Goal: Transaction & Acquisition: Obtain resource

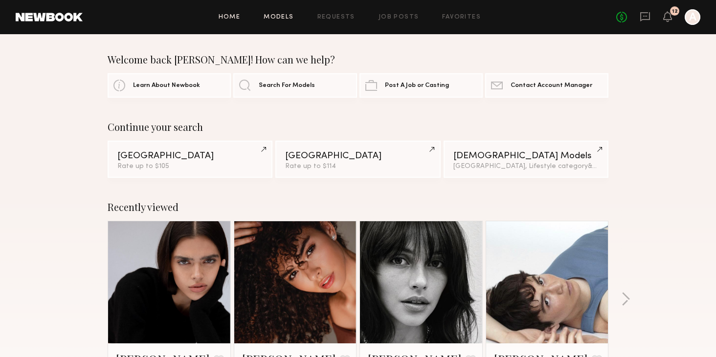
click at [277, 16] on link "Models" at bounding box center [279, 17] width 30 height 6
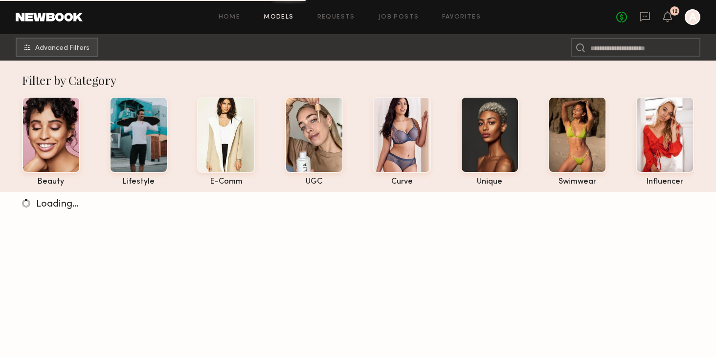
click at [655, 14] on div "No fees up to $5,000 12 A" at bounding box center [658, 17] width 84 height 16
click at [648, 15] on icon at bounding box center [645, 16] width 10 height 9
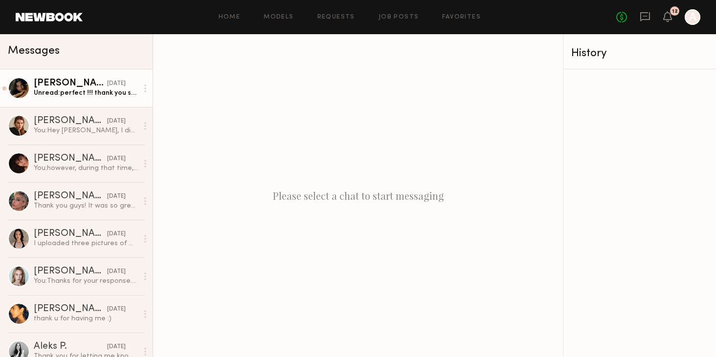
click at [121, 90] on div "Unread: perfect !!! thank you so much :)" at bounding box center [86, 93] width 104 height 9
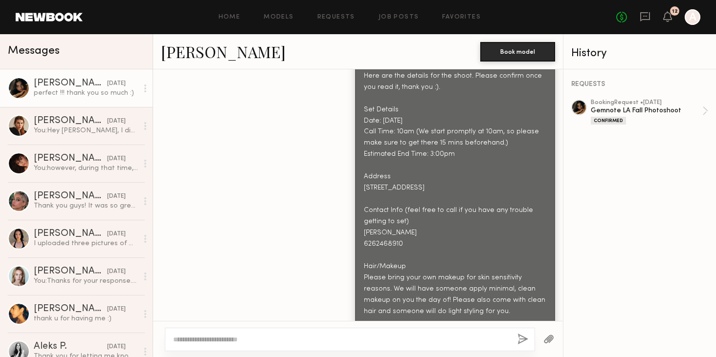
scroll to position [1249, 0]
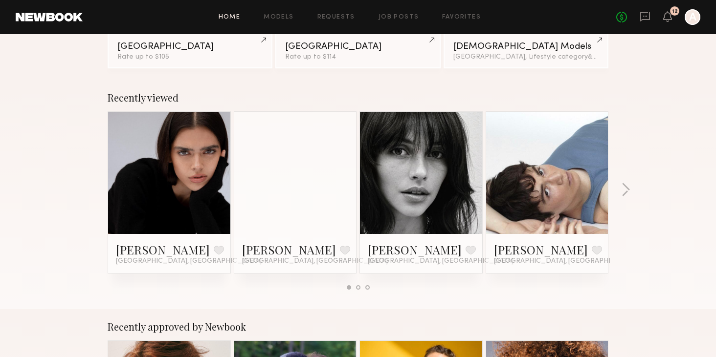
scroll to position [109, 0]
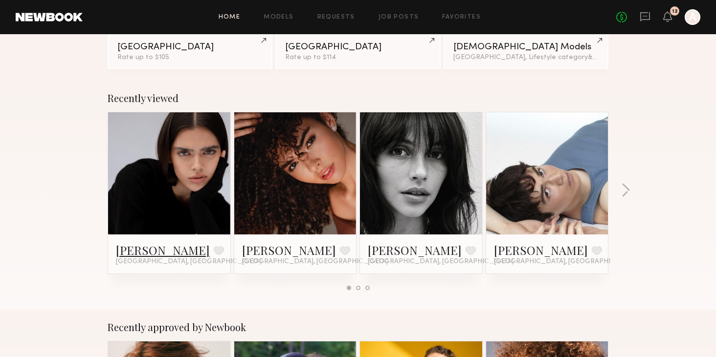
click at [154, 249] on link "[PERSON_NAME]" at bounding box center [163, 251] width 94 height 16
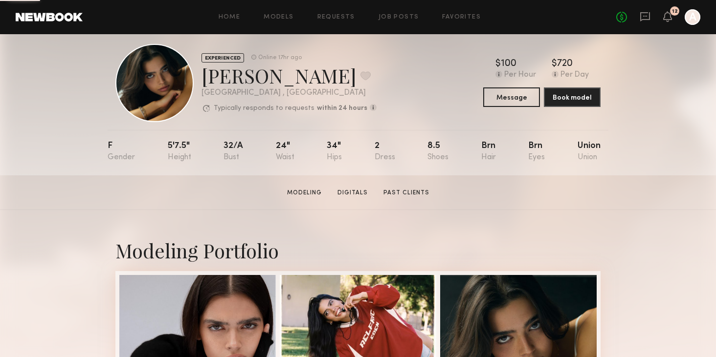
scroll to position [13, 0]
click at [207, 198] on section "[PERSON_NAME] Modeling Digitals Past Clients Message Book Model" at bounding box center [358, 193] width 716 height 35
drag, startPoint x: 170, startPoint y: 146, endPoint x: 193, endPoint y: 152, distance: 24.3
click at [193, 152] on nb-model-profile-props "F 5'7.5" 32/a 24" 34" 2 8.5 Brn Brn Union" at bounding box center [358, 153] width 501 height 45
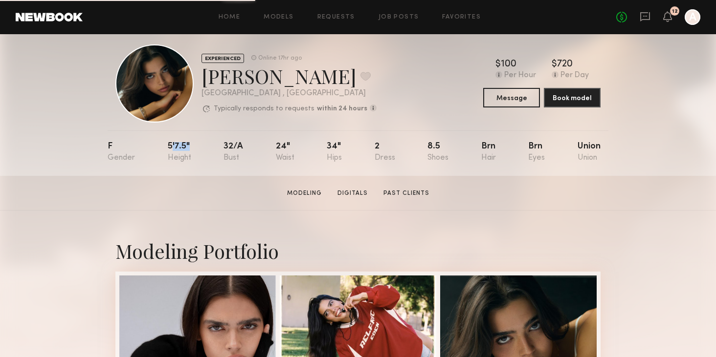
click at [193, 152] on div "F 5'7.5" 32/a 24" 34" 2 8.5 Brn Brn Union" at bounding box center [354, 153] width 493 height 45
click at [203, 203] on section "[PERSON_NAME] Modeling Digitals Past Clients Message Book Model" at bounding box center [358, 193] width 716 height 35
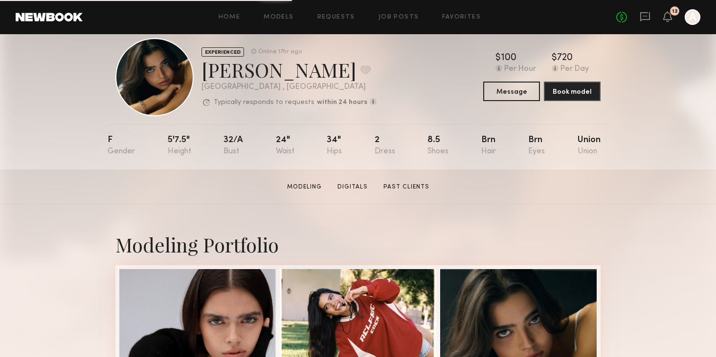
scroll to position [21, 0]
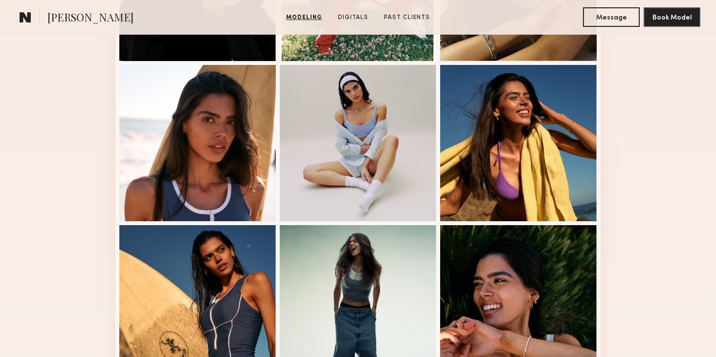
scroll to position [386, 0]
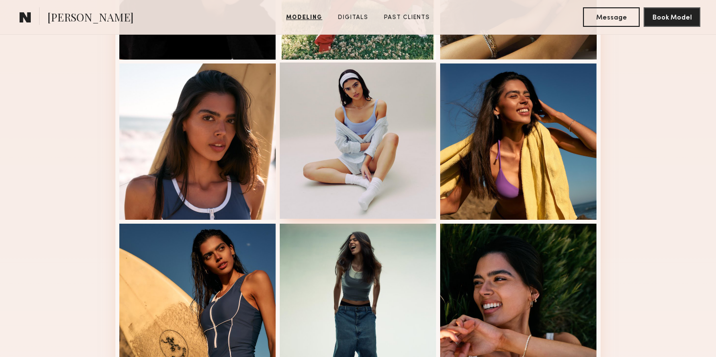
click at [401, 137] on div at bounding box center [358, 141] width 156 height 156
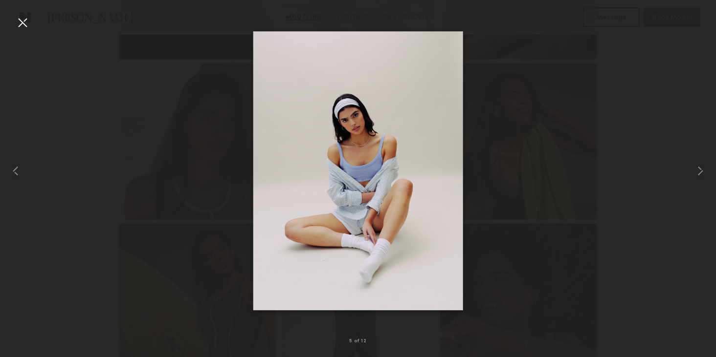
click at [658, 290] on div at bounding box center [358, 171] width 716 height 311
click at [24, 22] on div at bounding box center [23, 23] width 16 height 16
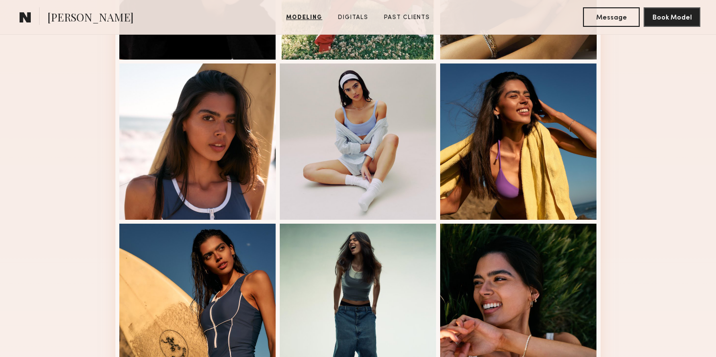
click at [676, 167] on div "Modeling Portfolio View More" at bounding box center [358, 218] width 716 height 761
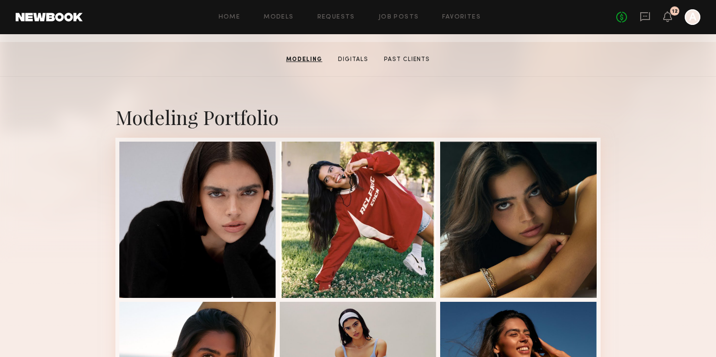
scroll to position [150, 0]
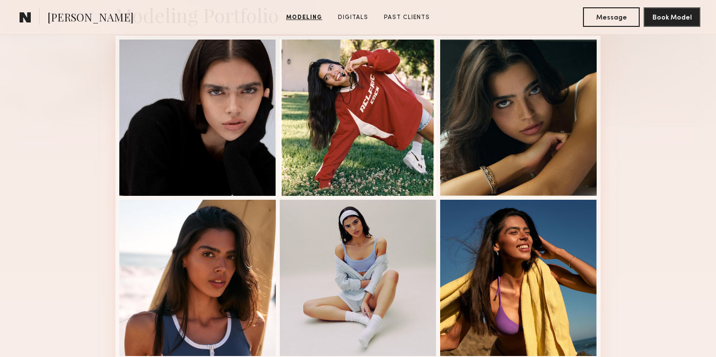
scroll to position [249, 0]
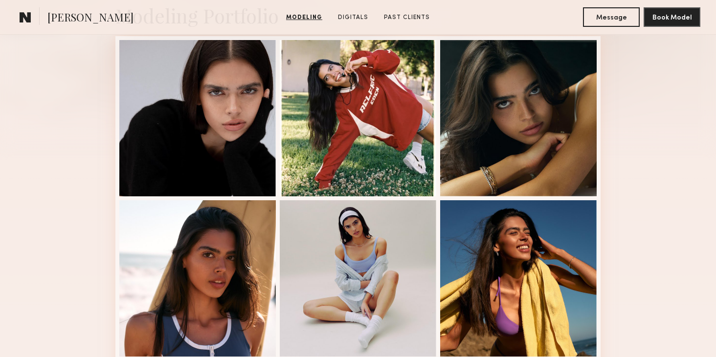
click at [643, 148] on div "Modeling Portfolio View More" at bounding box center [358, 355] width 716 height 761
click at [657, 147] on div "Modeling Portfolio View More" at bounding box center [358, 355] width 716 height 761
click at [679, 131] on div "Modeling Portfolio View More" at bounding box center [358, 355] width 716 height 761
click at [674, 170] on div "Modeling Portfolio View More" at bounding box center [358, 355] width 716 height 761
click at [654, 205] on div "Modeling Portfolio View More" at bounding box center [358, 355] width 716 height 761
